Goal: Find specific page/section: Find specific page/section

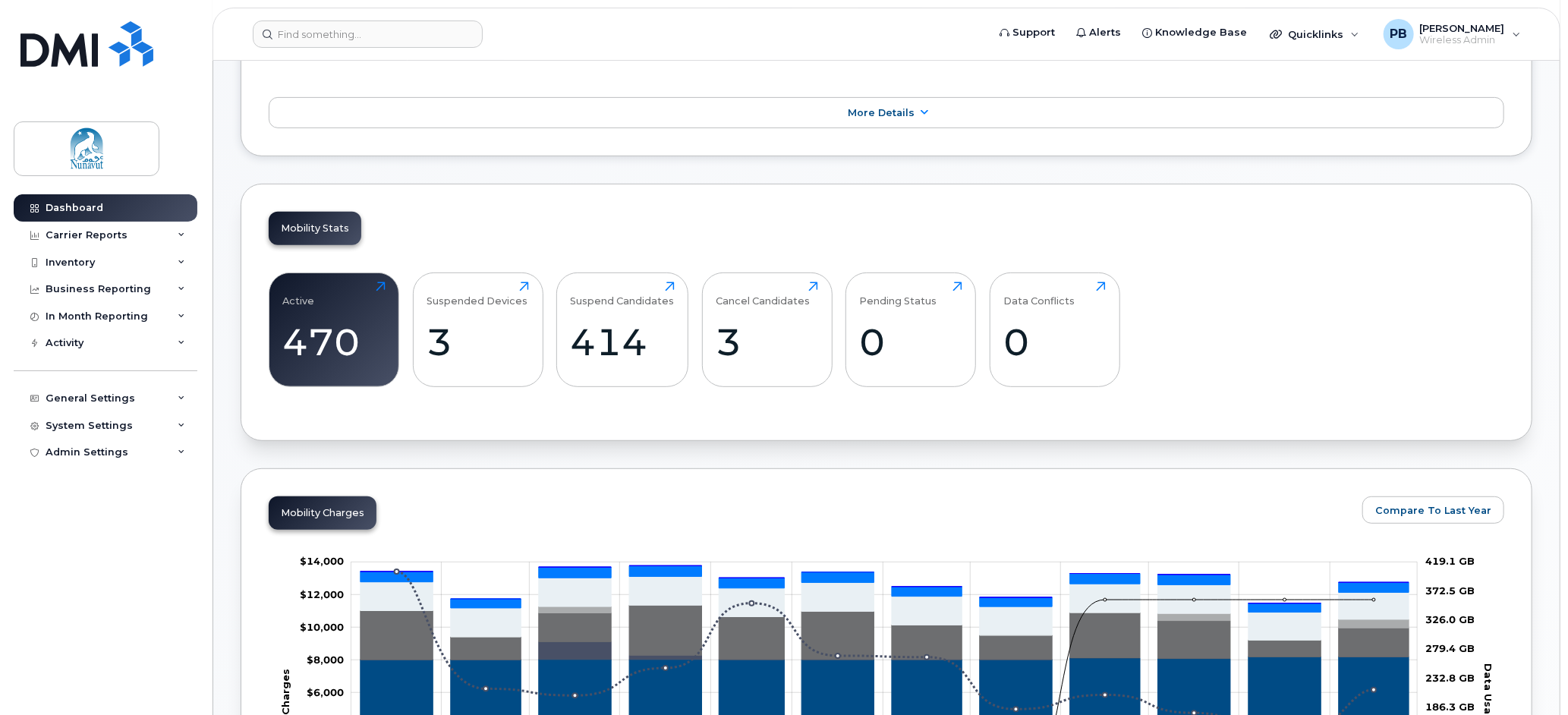
scroll to position [379, 0]
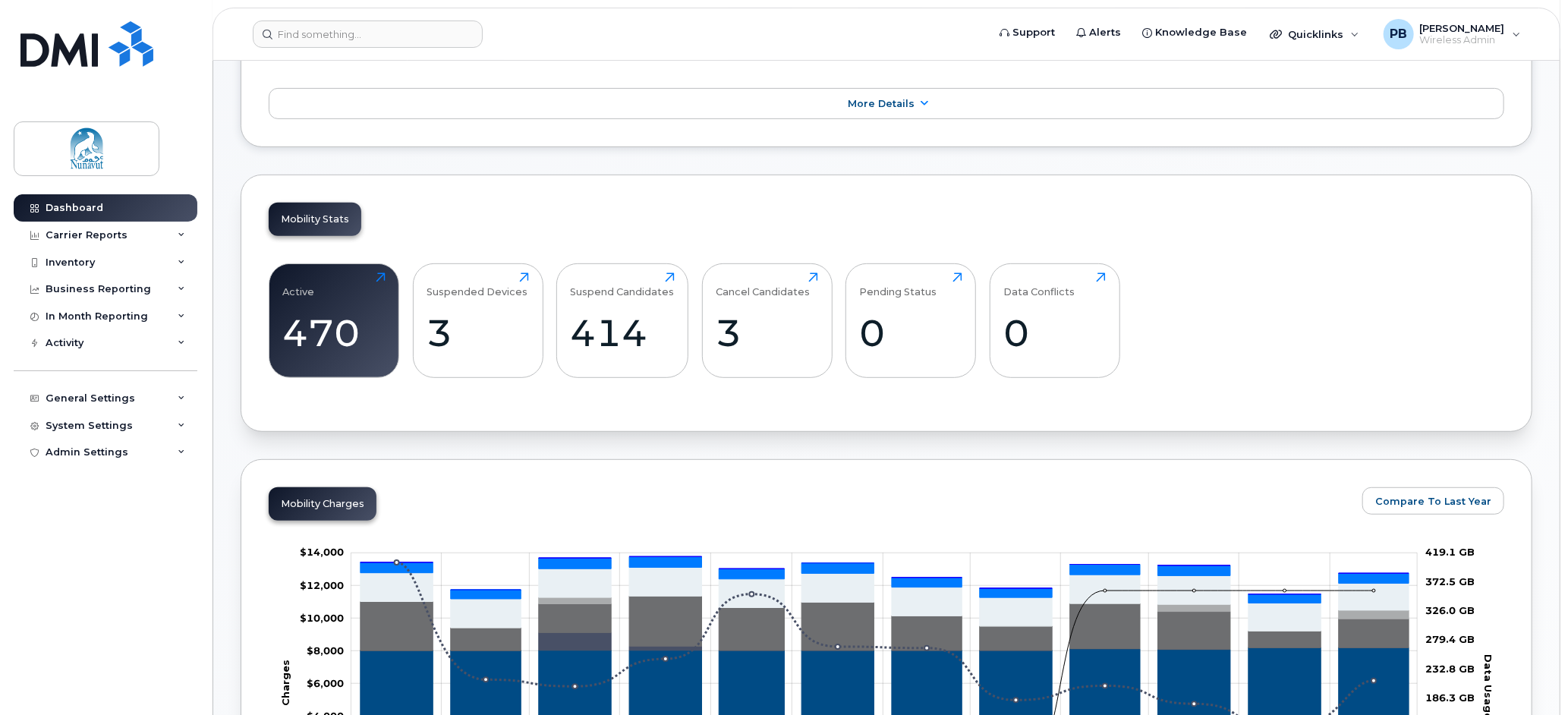
click at [1044, 476] on div "Mobility Charges Compare To Last Year Zoom Out Charges $10,000 -$6,000 -$4,000 …" at bounding box center [887, 675] width 1292 height 432
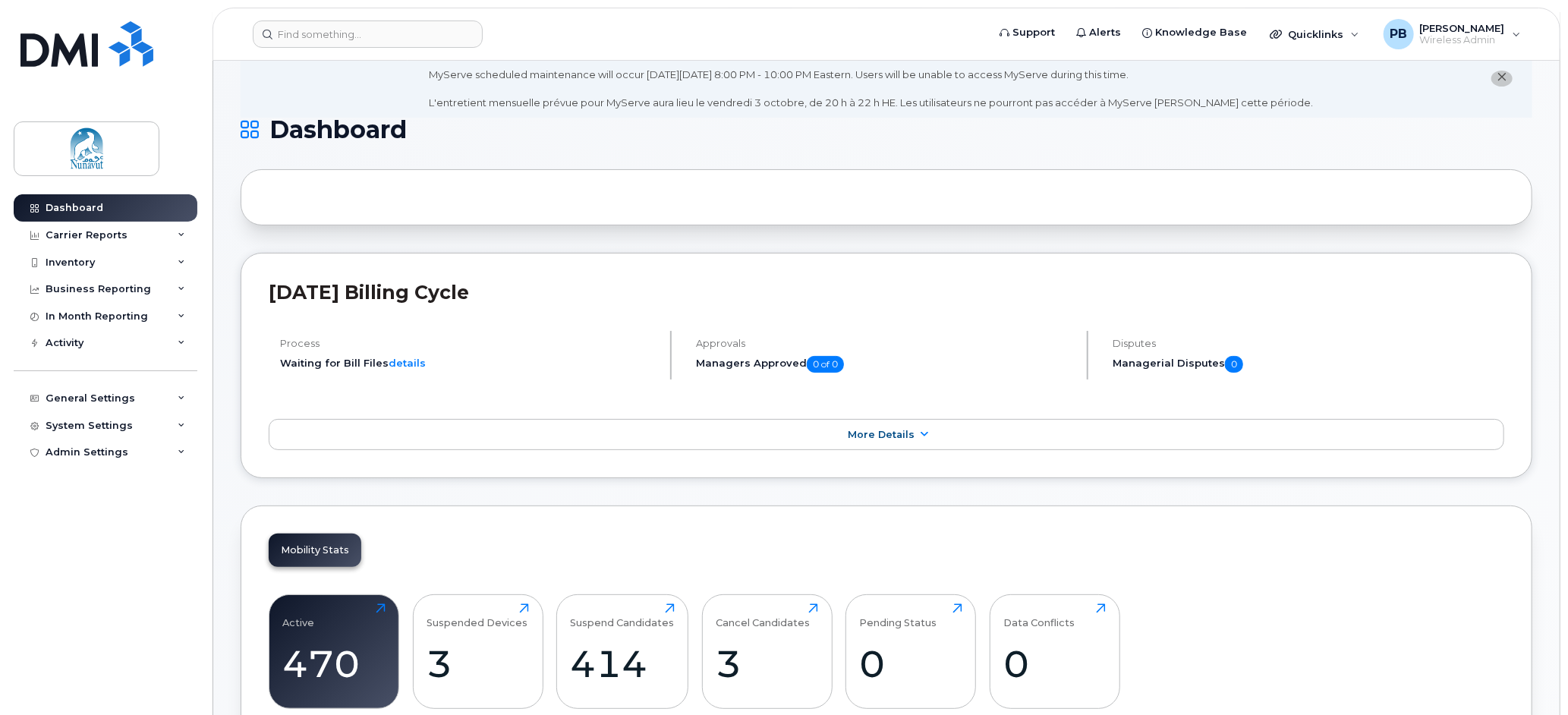
scroll to position [76, 0]
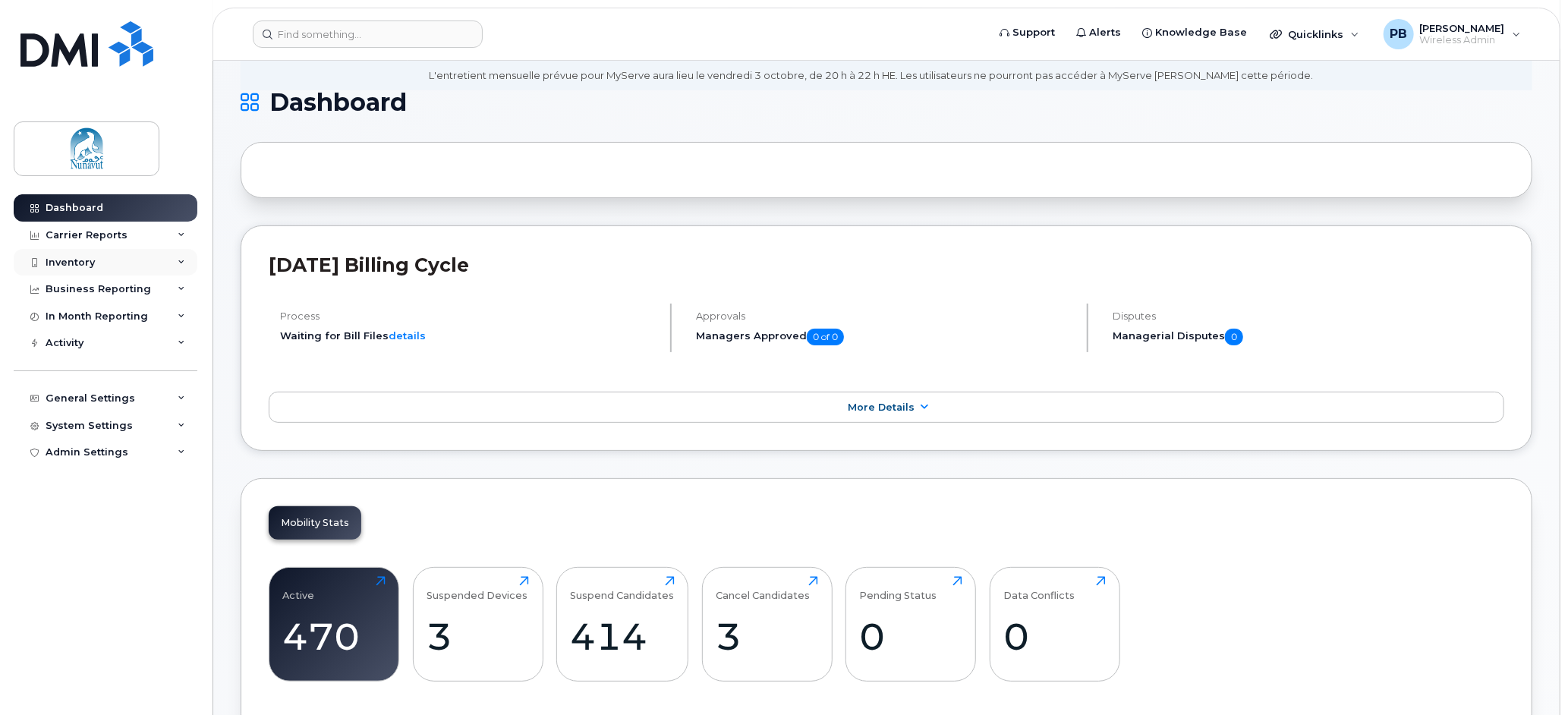
click at [91, 263] on div "Inventory" at bounding box center [70, 262] width 49 height 12
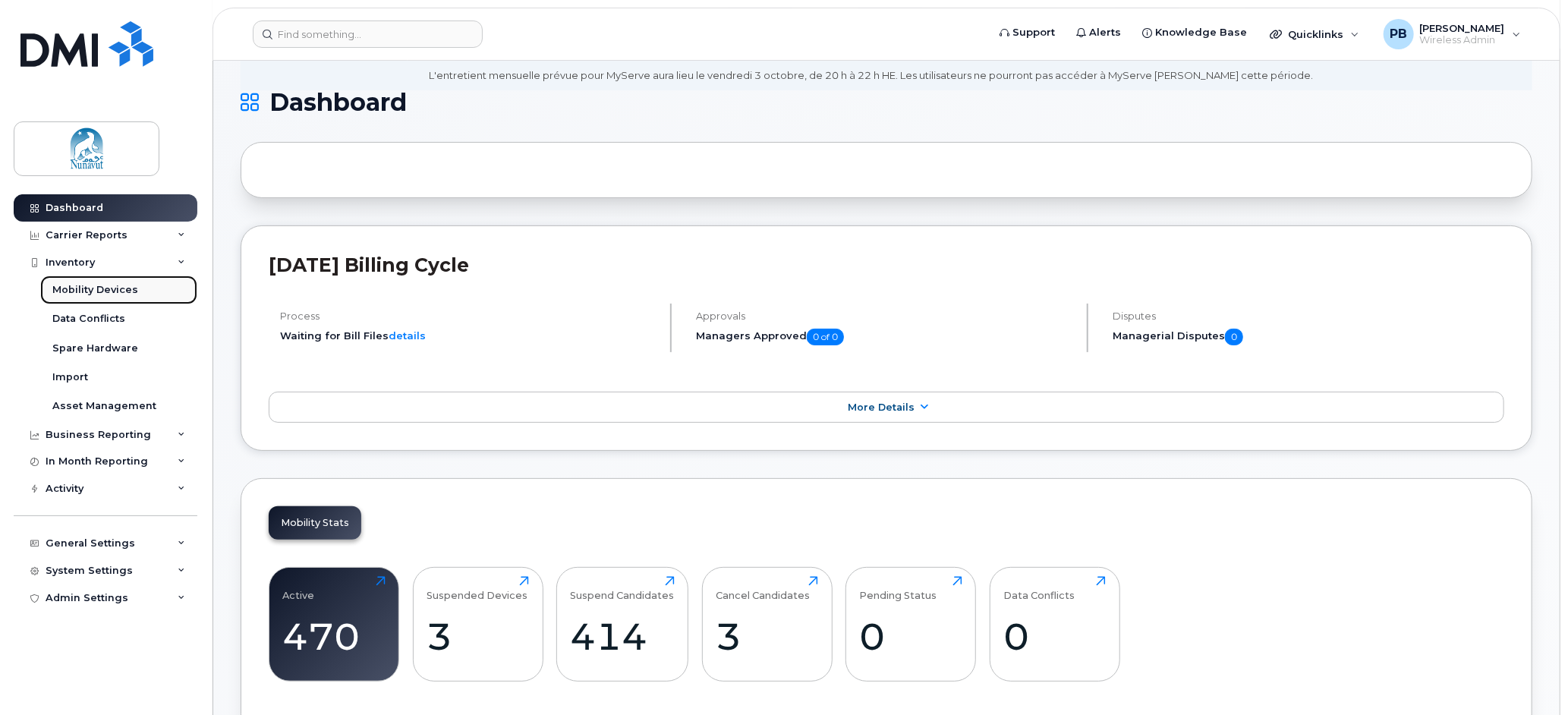
click at [93, 291] on div "Mobility Devices" at bounding box center [95, 290] width 85 height 13
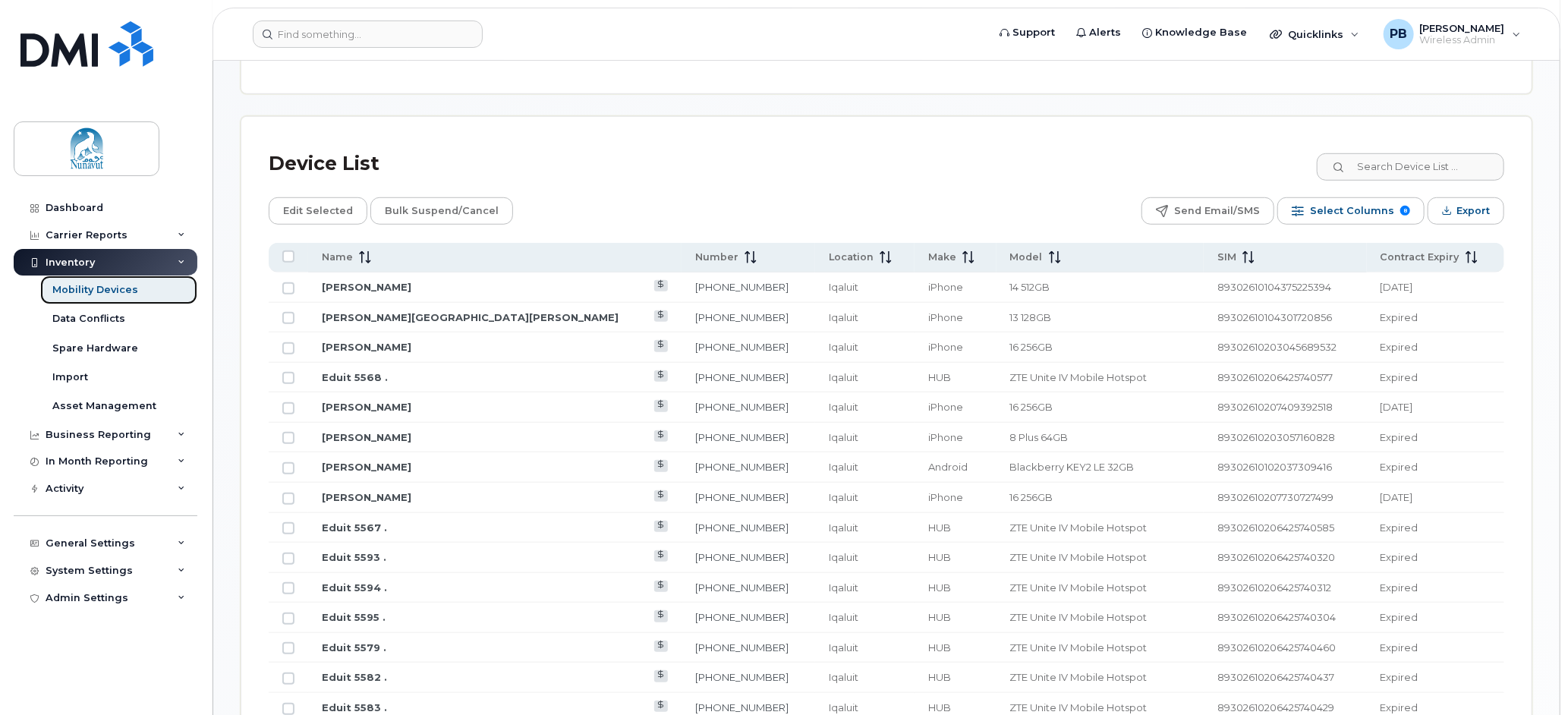
scroll to position [683, 0]
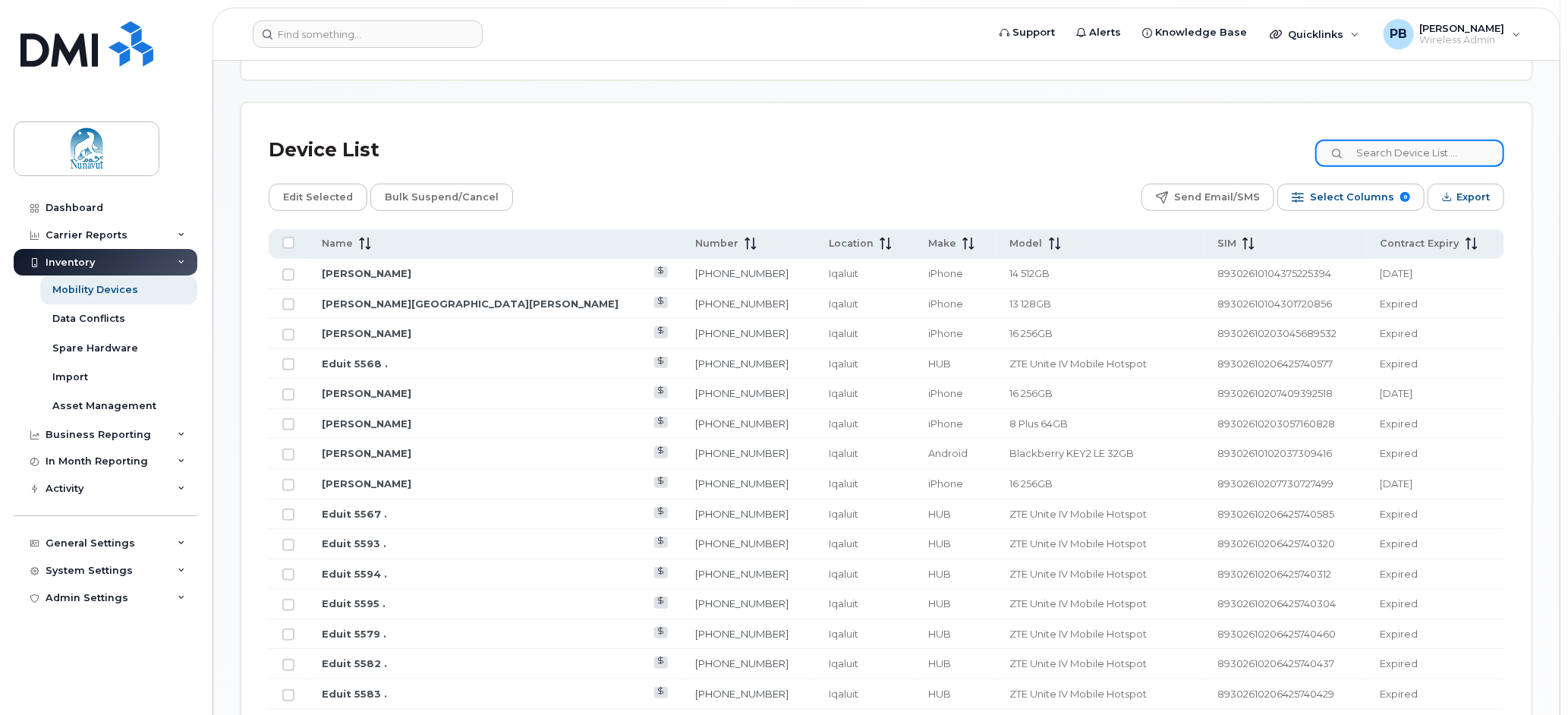
click at [1406, 156] on input at bounding box center [1409, 153] width 189 height 28
paste input "[PERSON_NAME]"
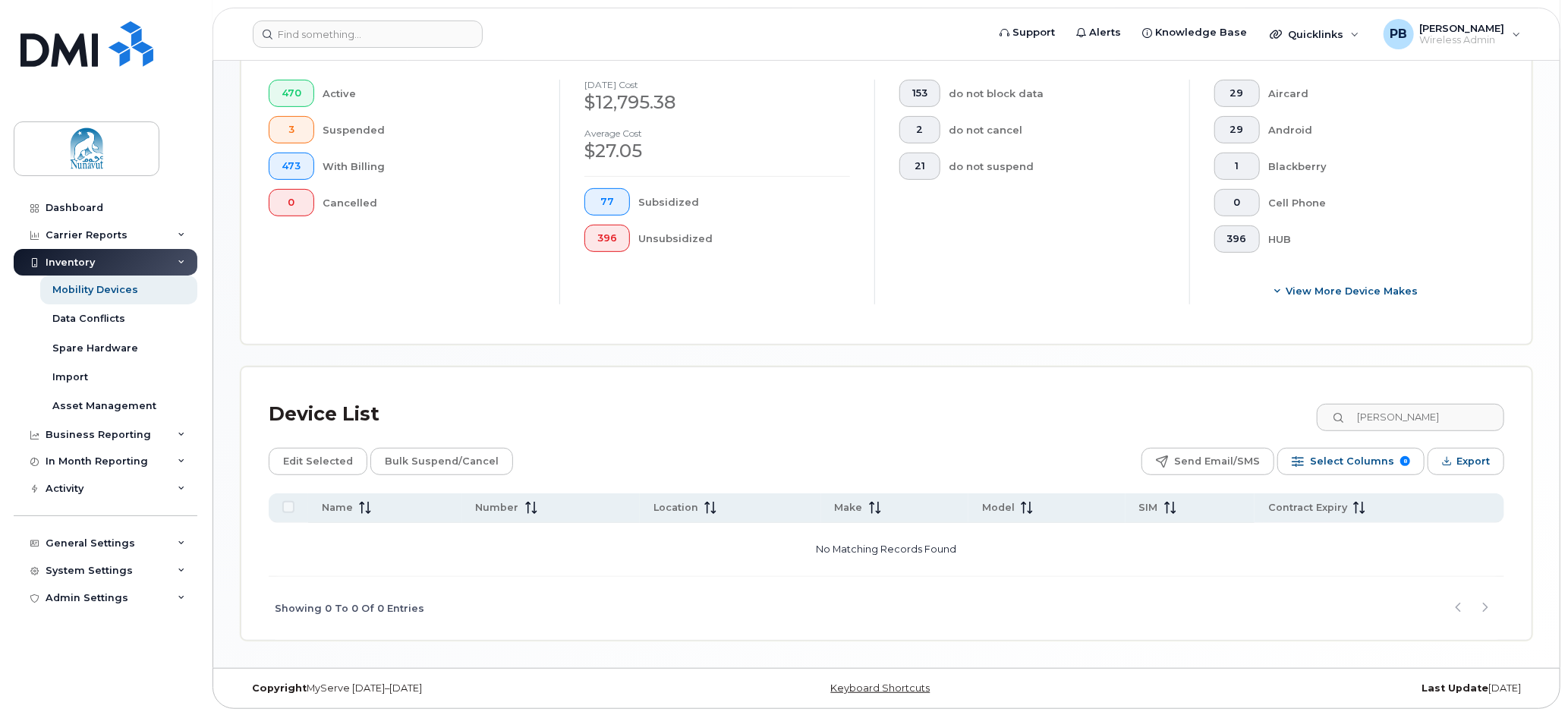
click at [824, 588] on div "Showing 0 To 0 Of 0 Entries" at bounding box center [886, 609] width 1236 height 63
click at [1421, 420] on input "[PERSON_NAME]" at bounding box center [1409, 417] width 189 height 28
click at [1018, 432] on div "Device List [PERSON_NAME]" at bounding box center [886, 415] width 1236 height 40
click at [1419, 416] on input "[PERSON_NAME]" at bounding box center [1409, 417] width 189 height 28
type input "G"
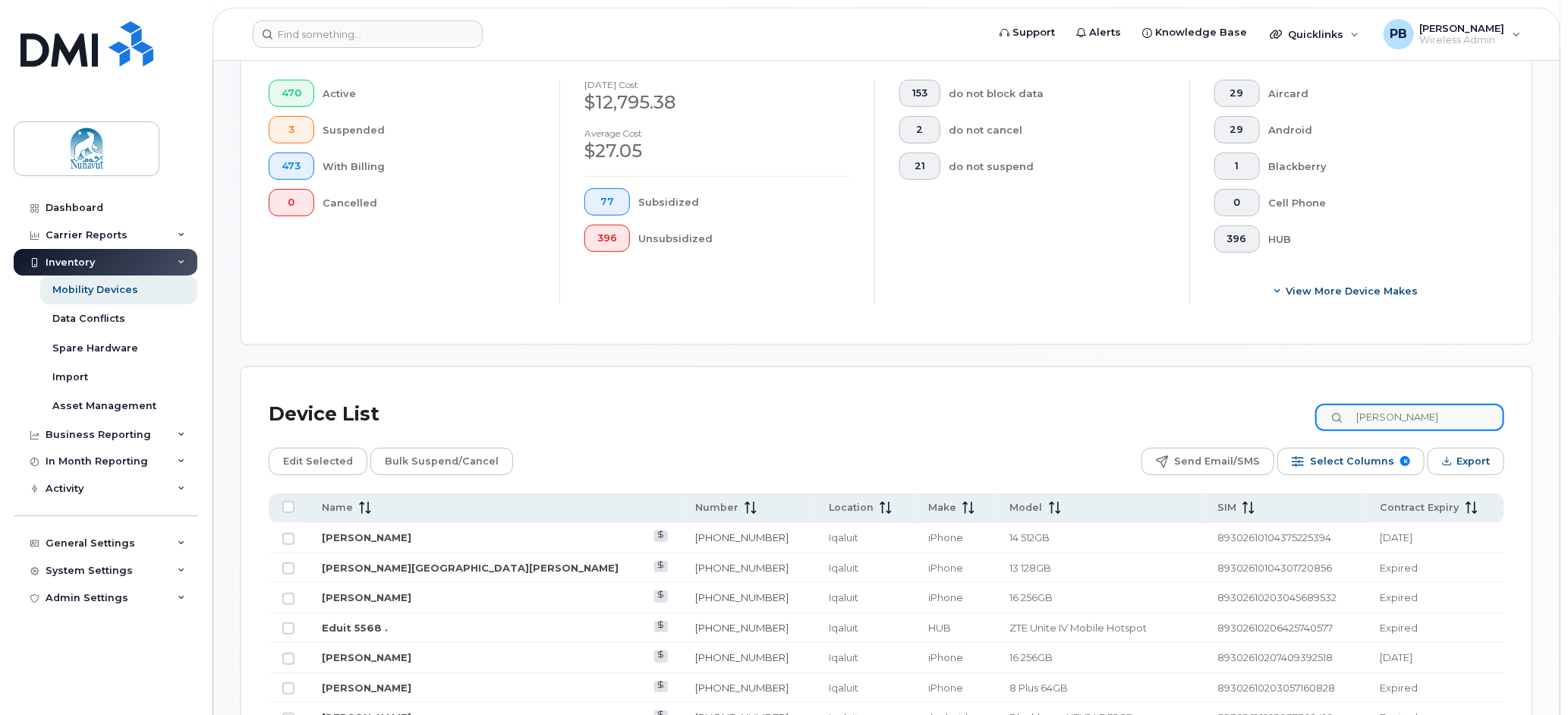
scroll to position [395, 0]
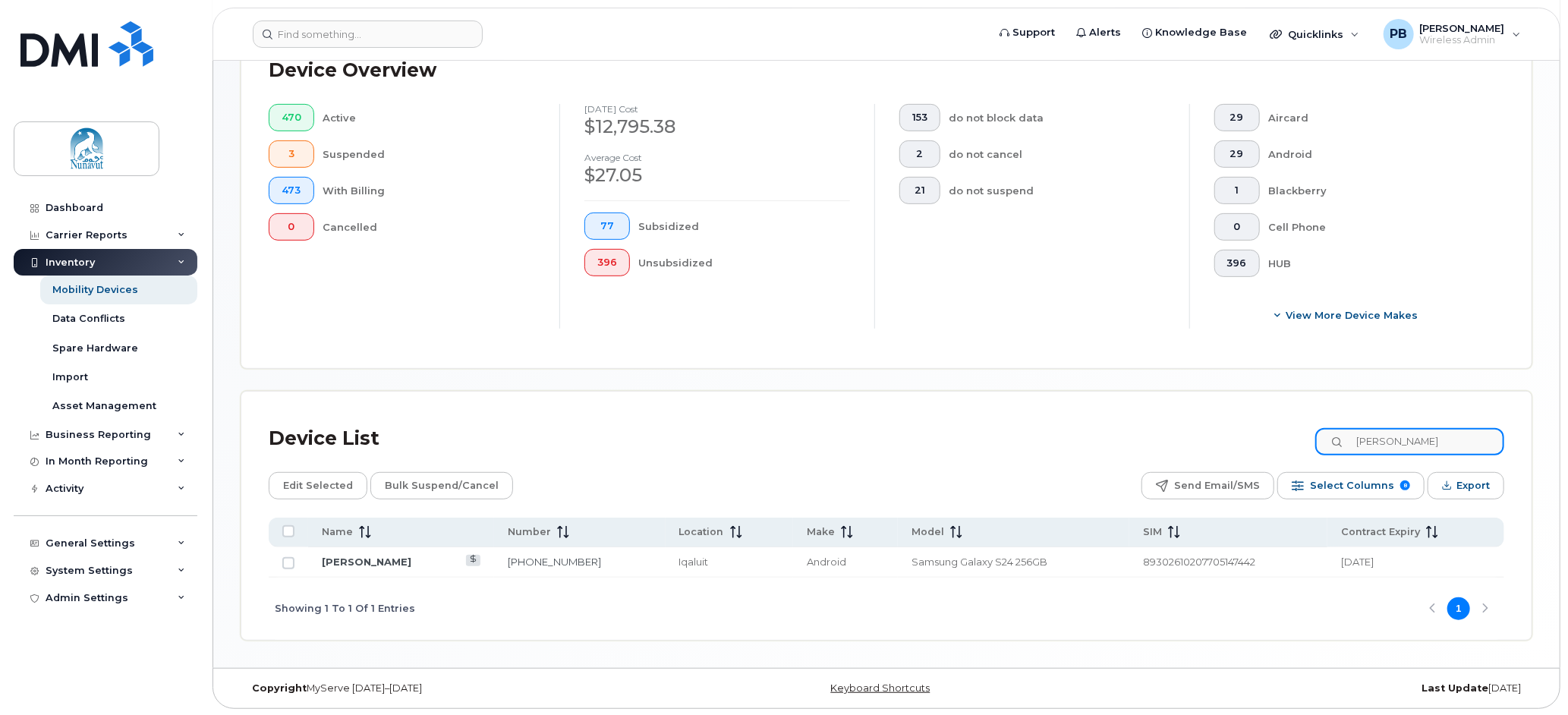
drag, startPoint x: 1451, startPoint y: 436, endPoint x: 1341, endPoint y: 439, distance: 110.0
click at [1341, 439] on input "[PERSON_NAME]" at bounding box center [1409, 442] width 189 height 28
type input "[PERSON_NAME]"
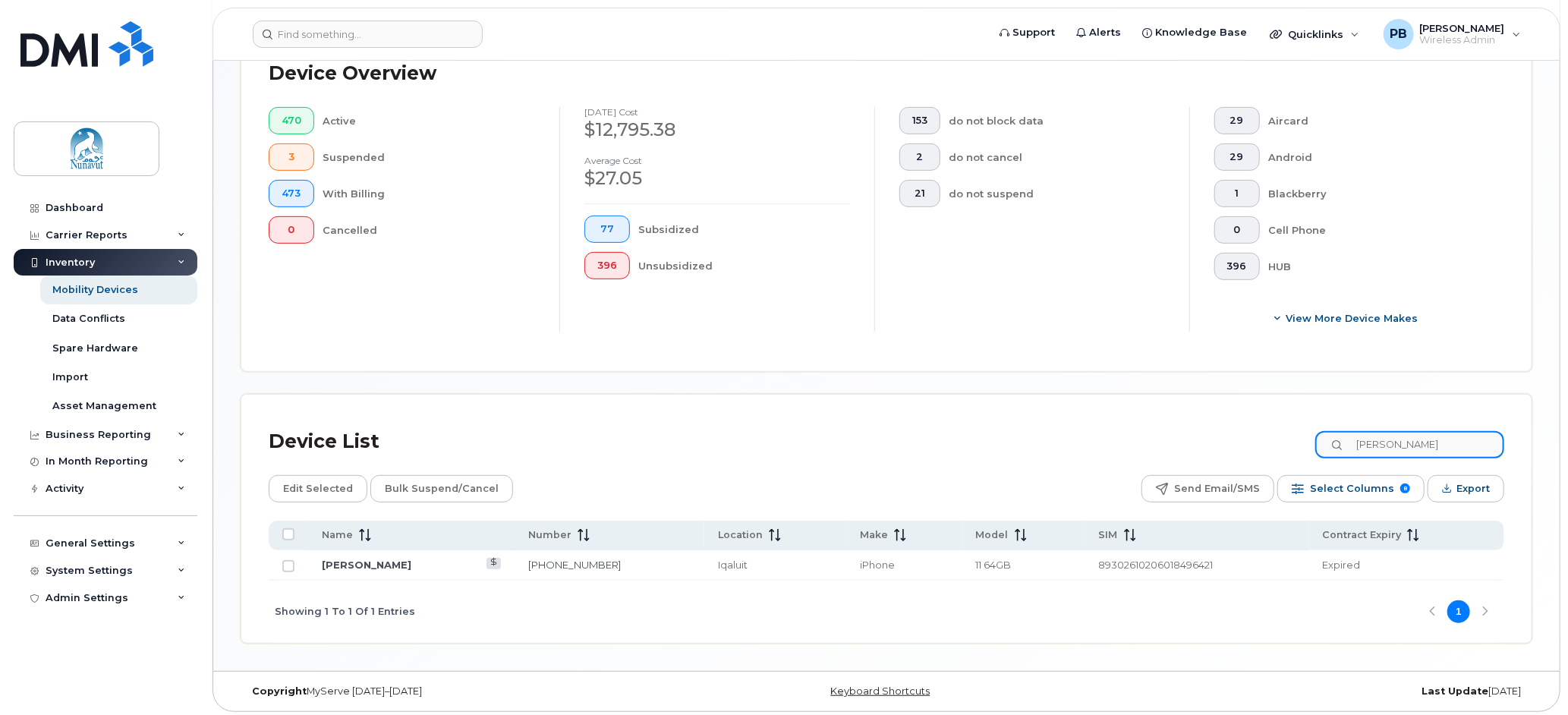
scroll to position [395, 0]
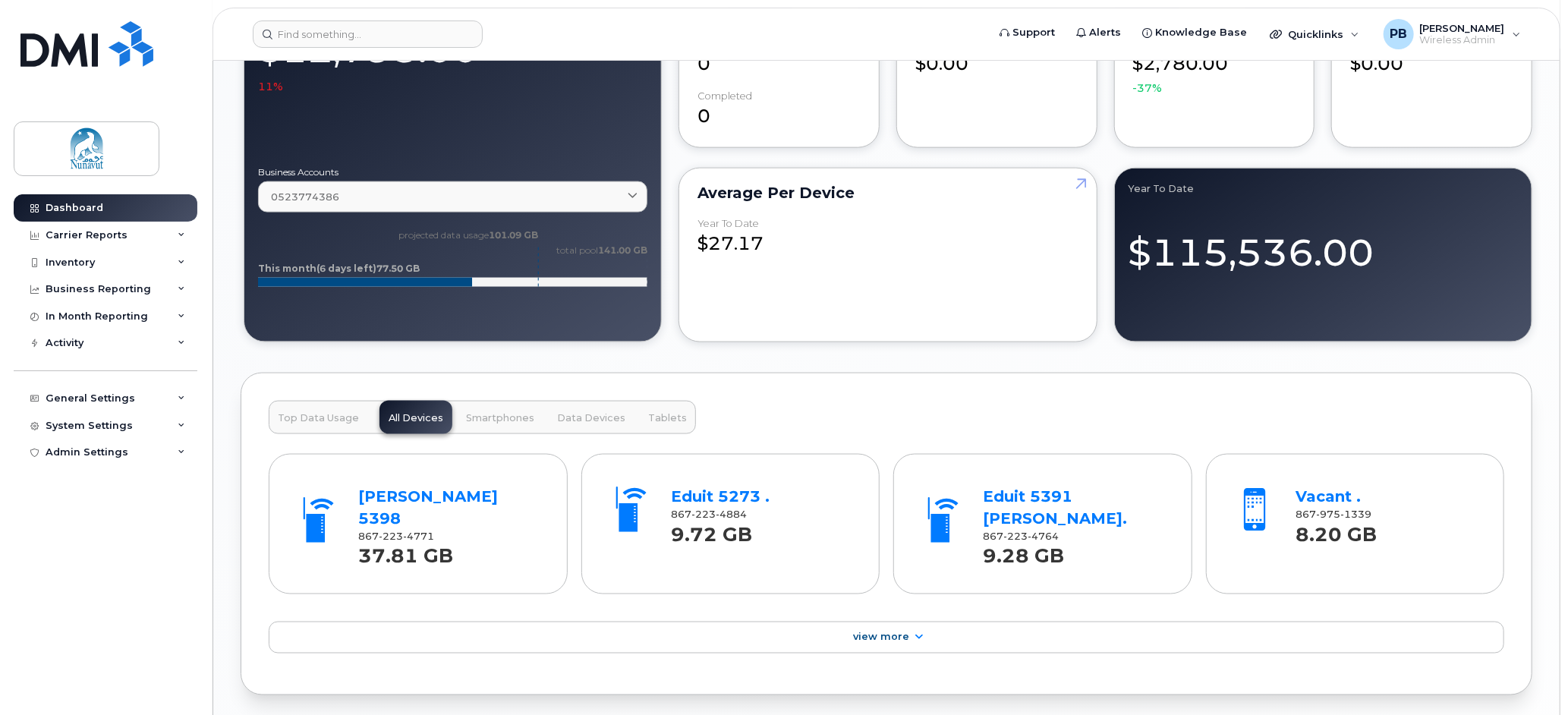
scroll to position [1213, 0]
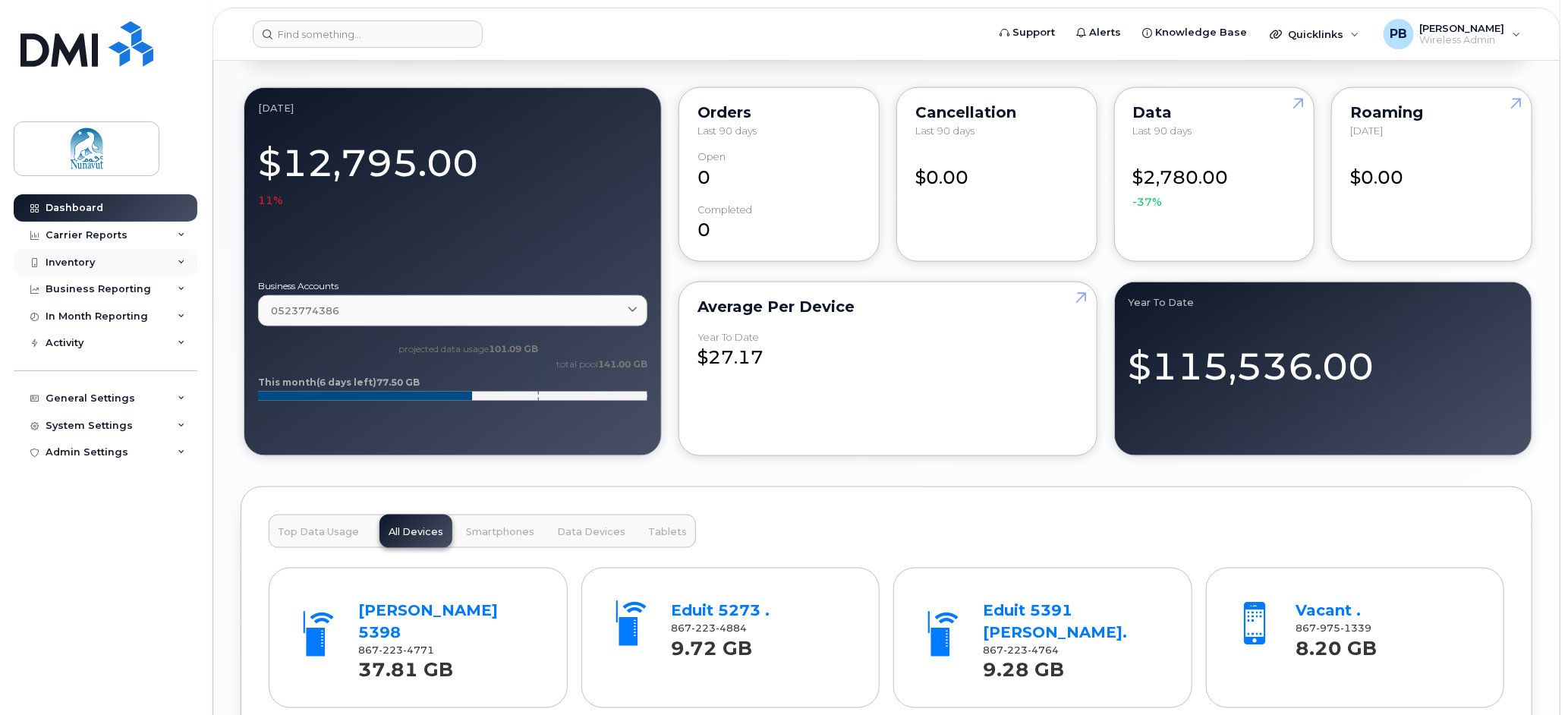
click at [70, 263] on div "Inventory" at bounding box center [70, 262] width 49 height 12
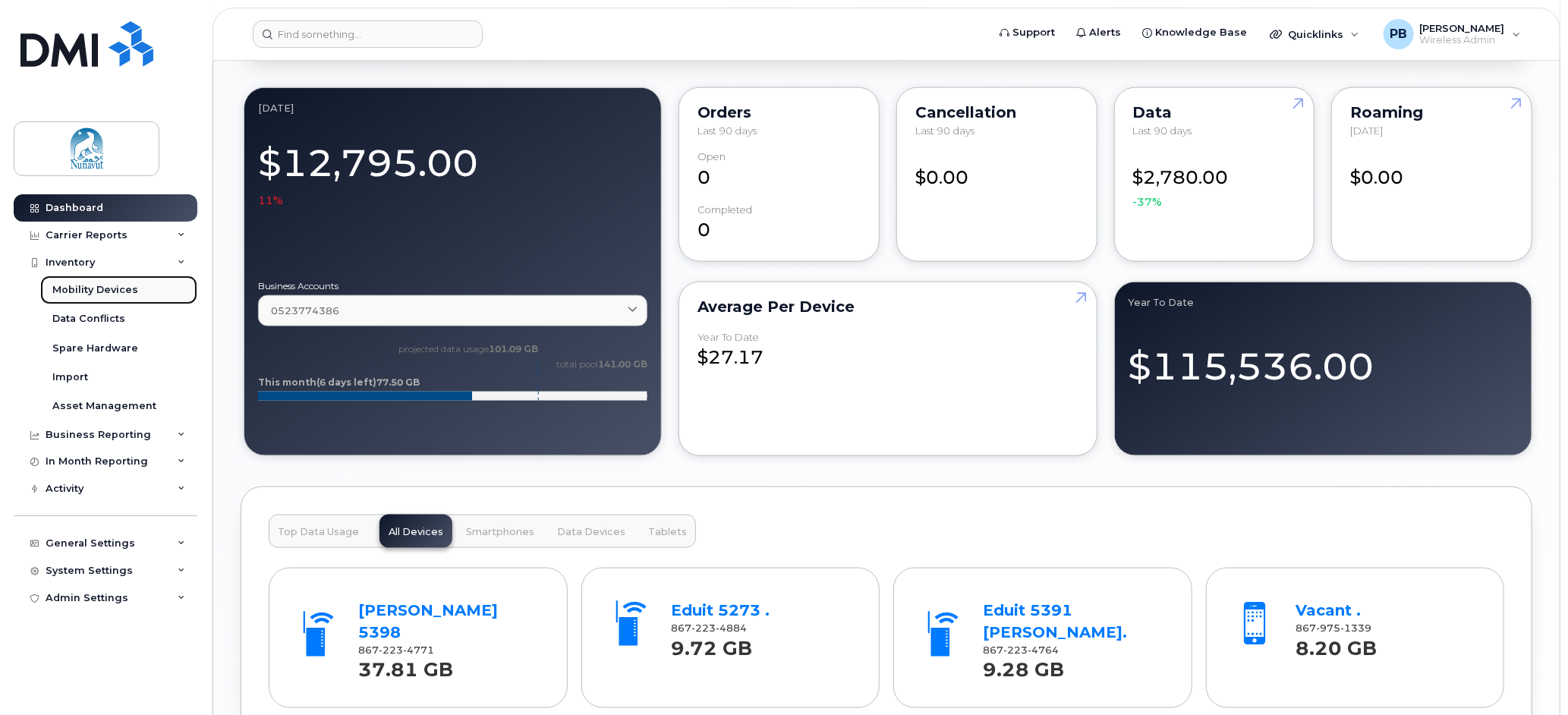
click at [109, 287] on div "Mobility Devices" at bounding box center [95, 290] width 85 height 13
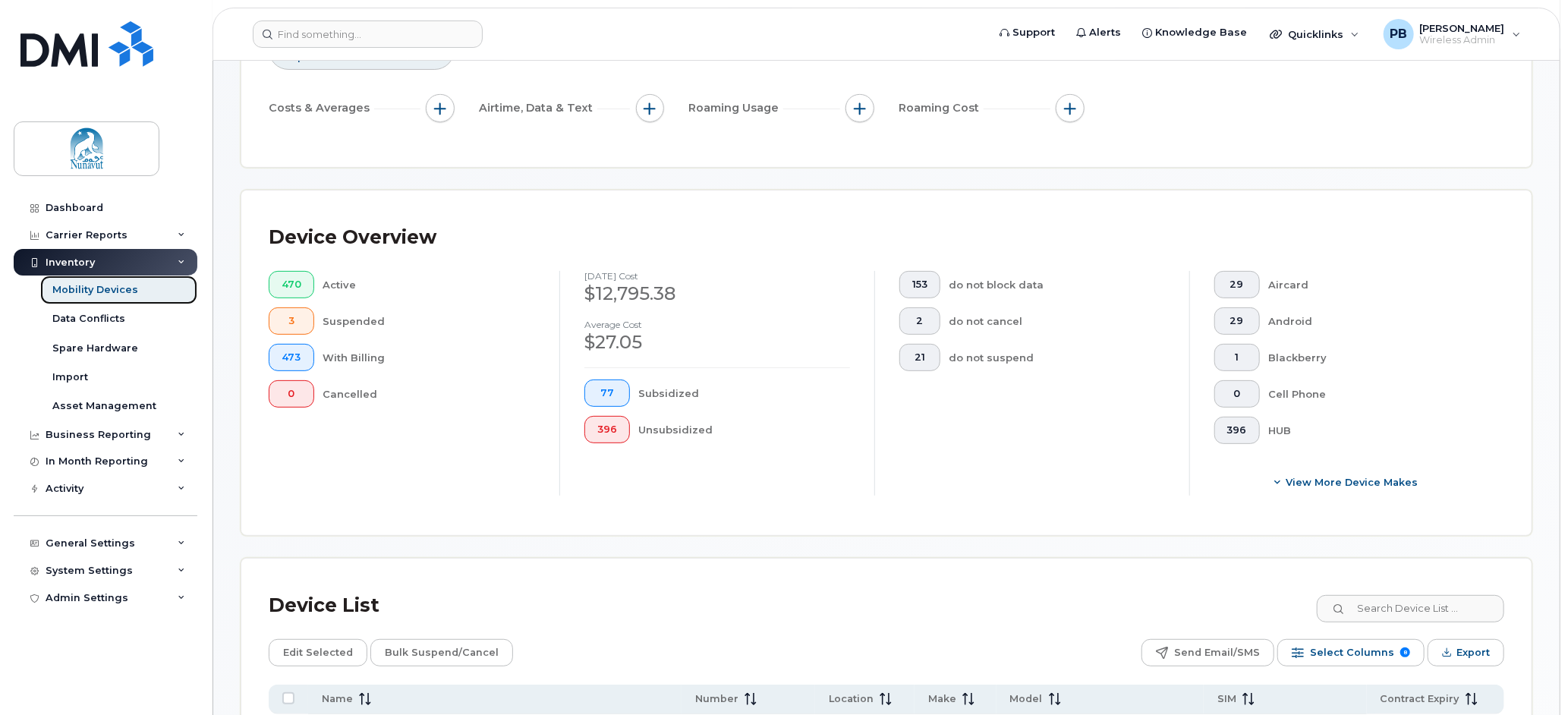
scroll to position [531, 0]
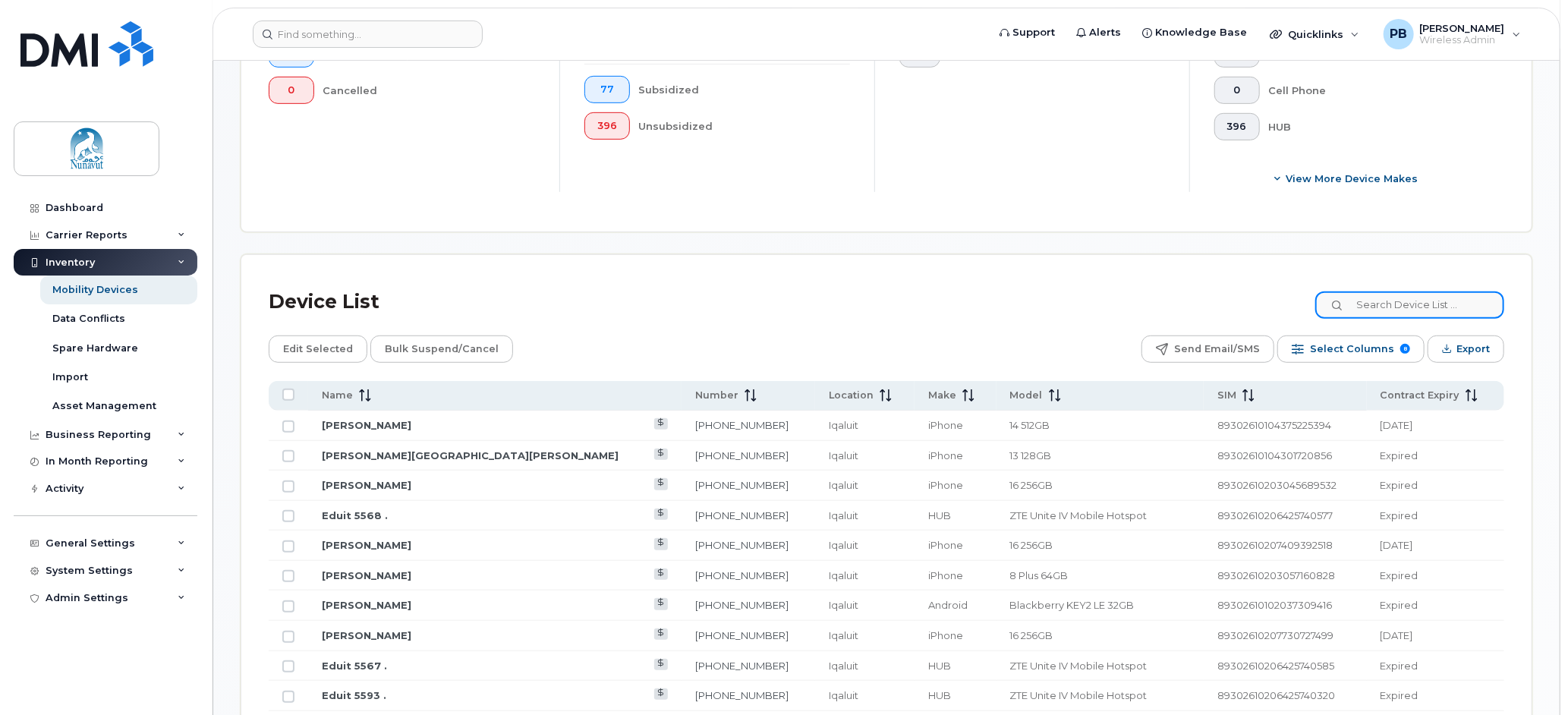
click at [1434, 310] on input at bounding box center [1409, 305] width 189 height 28
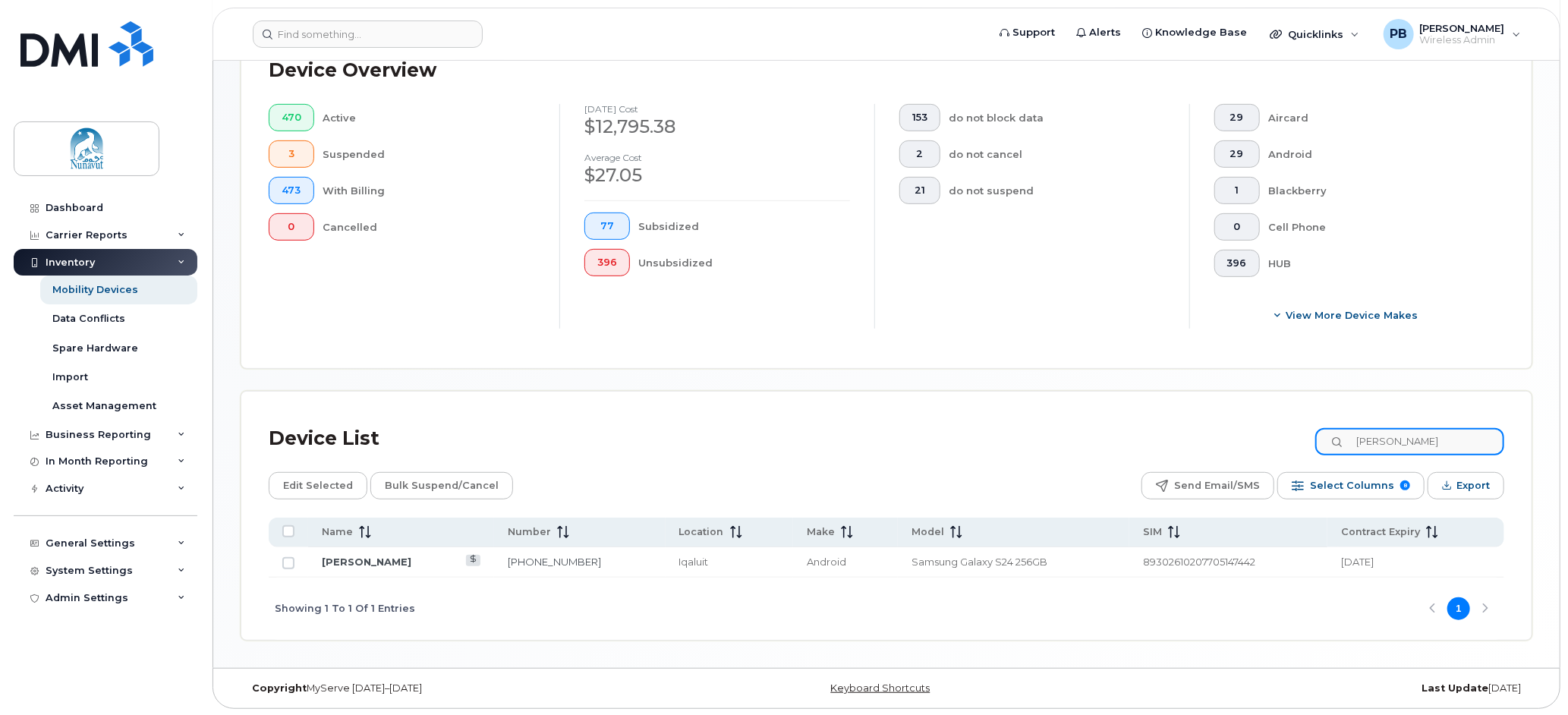
type input "[PERSON_NAME]"
drag, startPoint x: 1001, startPoint y: 561, endPoint x: 902, endPoint y: 562, distance: 99.0
click at [911, 562] on span "Samsung Galaxy S24 256GB" at bounding box center [979, 561] width 136 height 12
copy span "Samsung Galaxy S24"
